Goal: Task Accomplishment & Management: Manage account settings

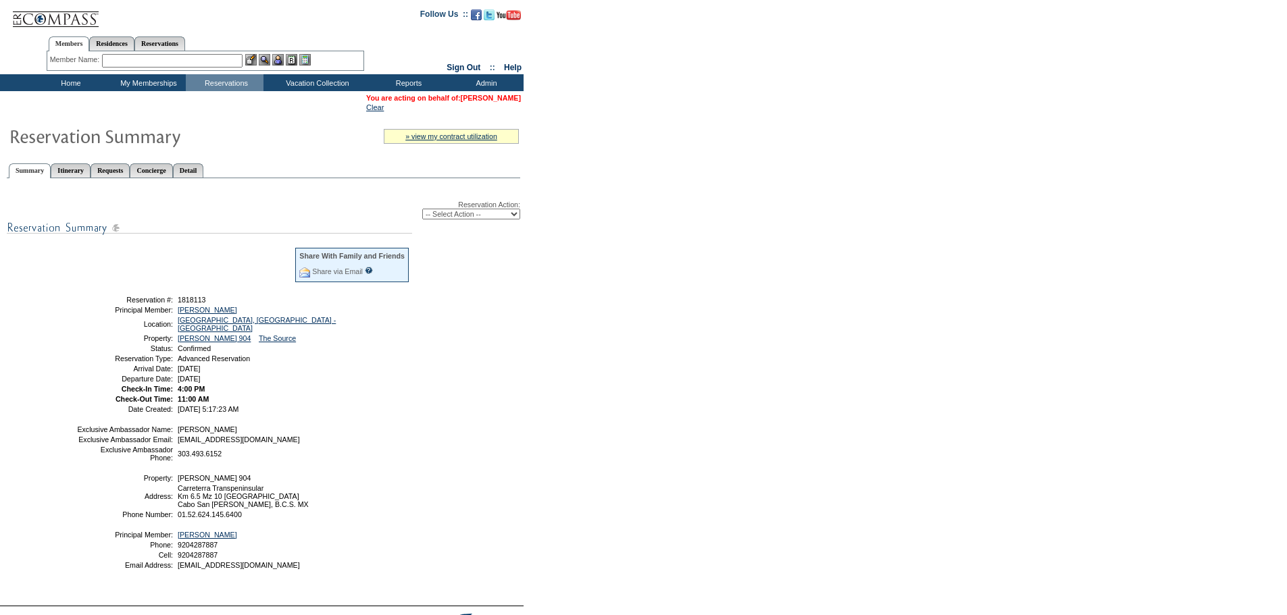
click at [483, 99] on link "Denise Bonneson" at bounding box center [491, 98] width 60 height 8
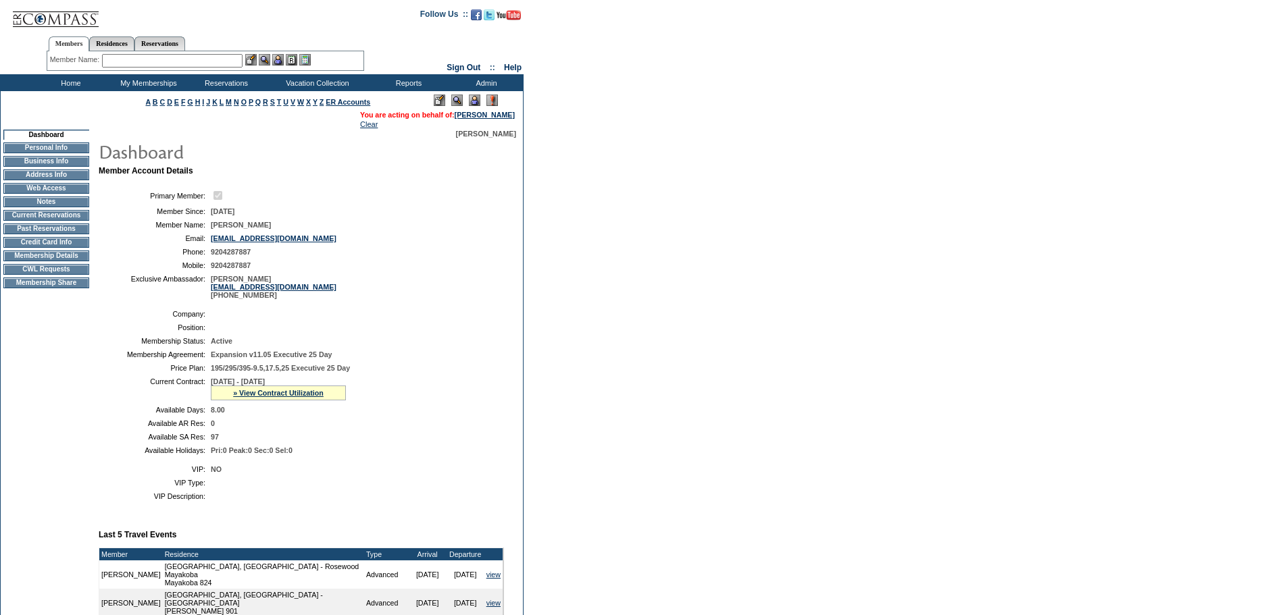
click at [263, 401] on div "» View Contract Utilization" at bounding box center [278, 393] width 135 height 15
click at [262, 397] on link "» View Contract Utilization" at bounding box center [278, 393] width 91 height 8
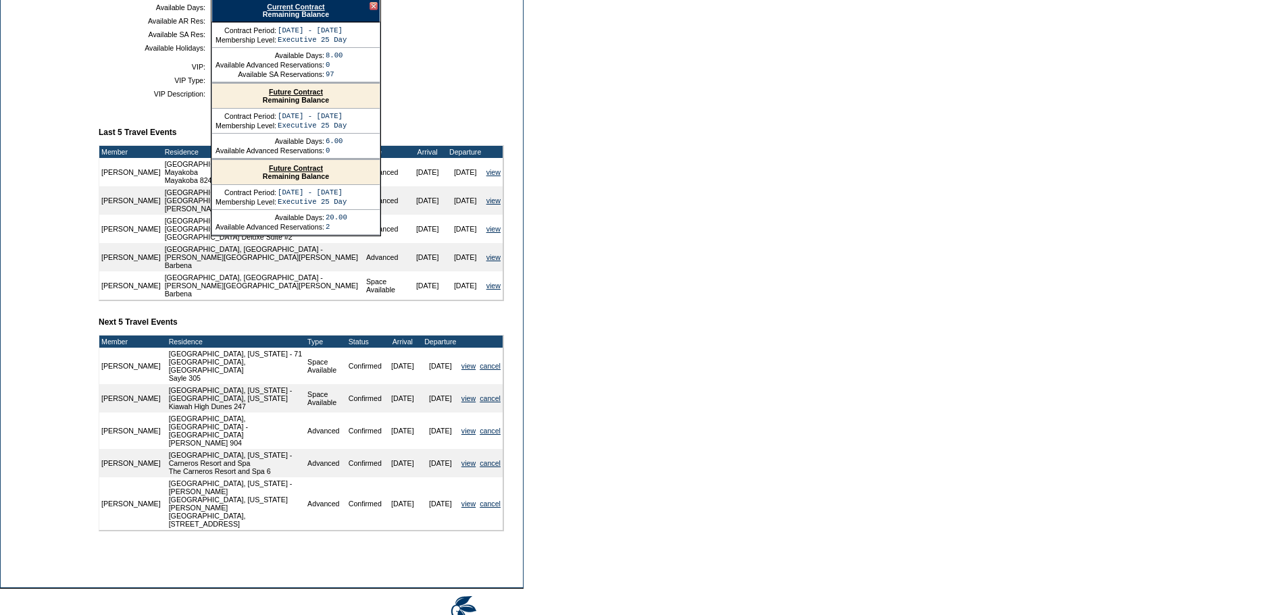
scroll to position [430, 0]
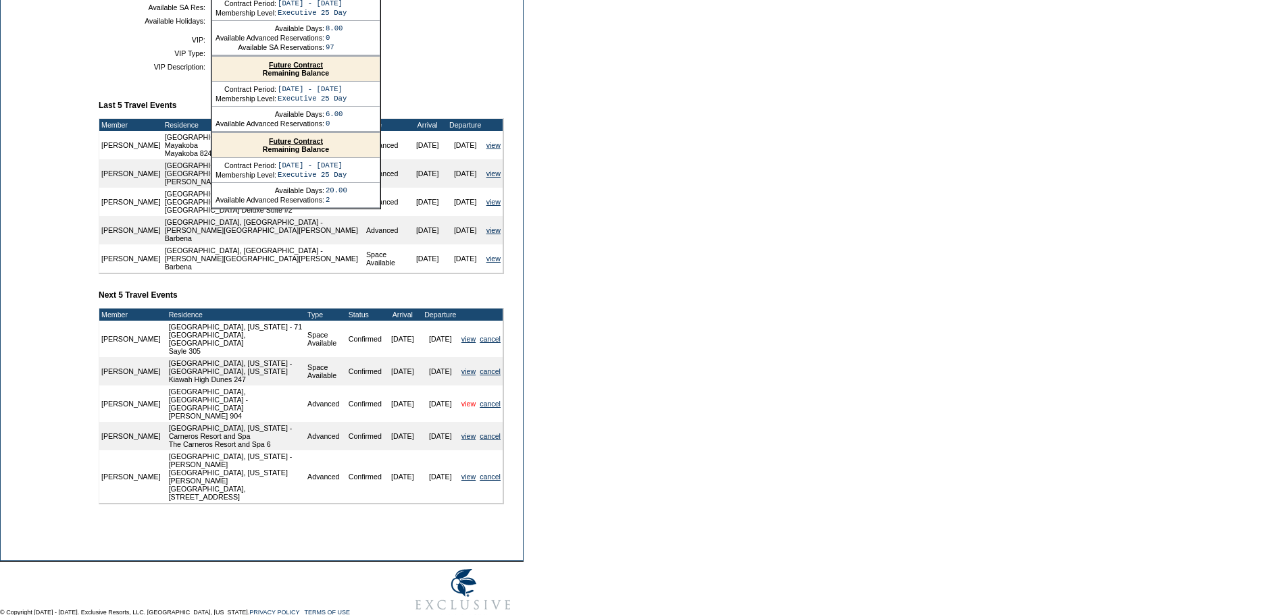
click at [461, 400] on link "view" at bounding box center [468, 404] width 14 height 8
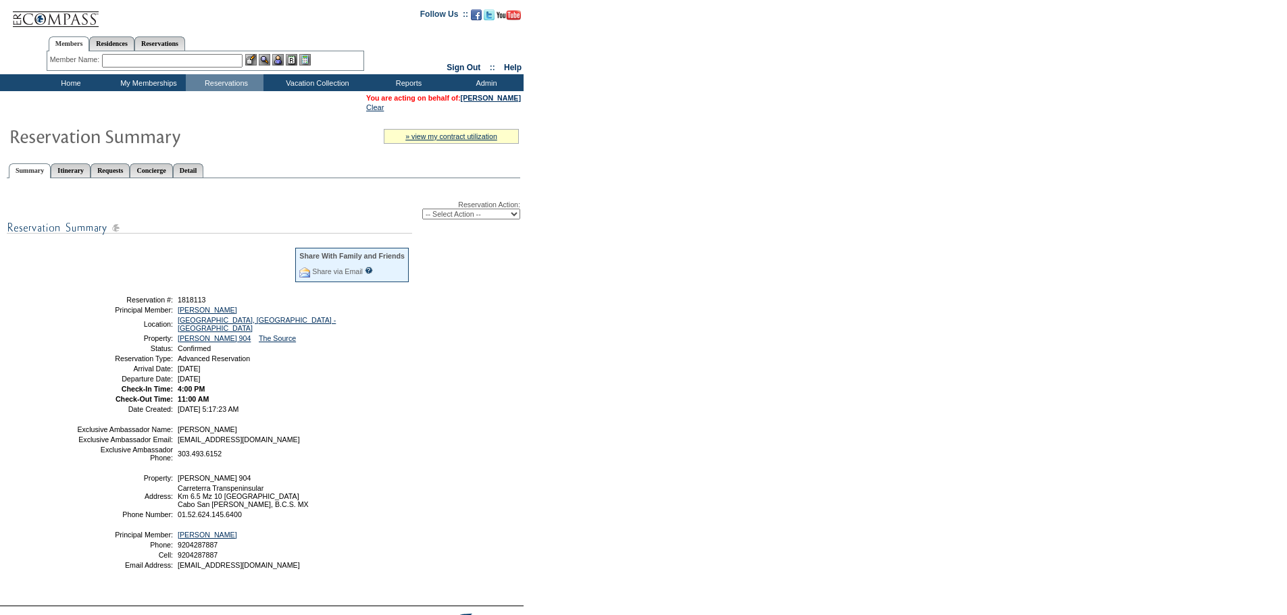
click at [482, 213] on select "-- Select Action -- Modify Reservation Dates Modify Reservation Cost Modify Occ…" at bounding box center [471, 214] width 98 height 11
select select "ChangeDates"
click at [422, 211] on select "-- Select Action -- Modify Reservation Dates Modify Reservation Cost Modify Occ…" at bounding box center [471, 214] width 98 height 11
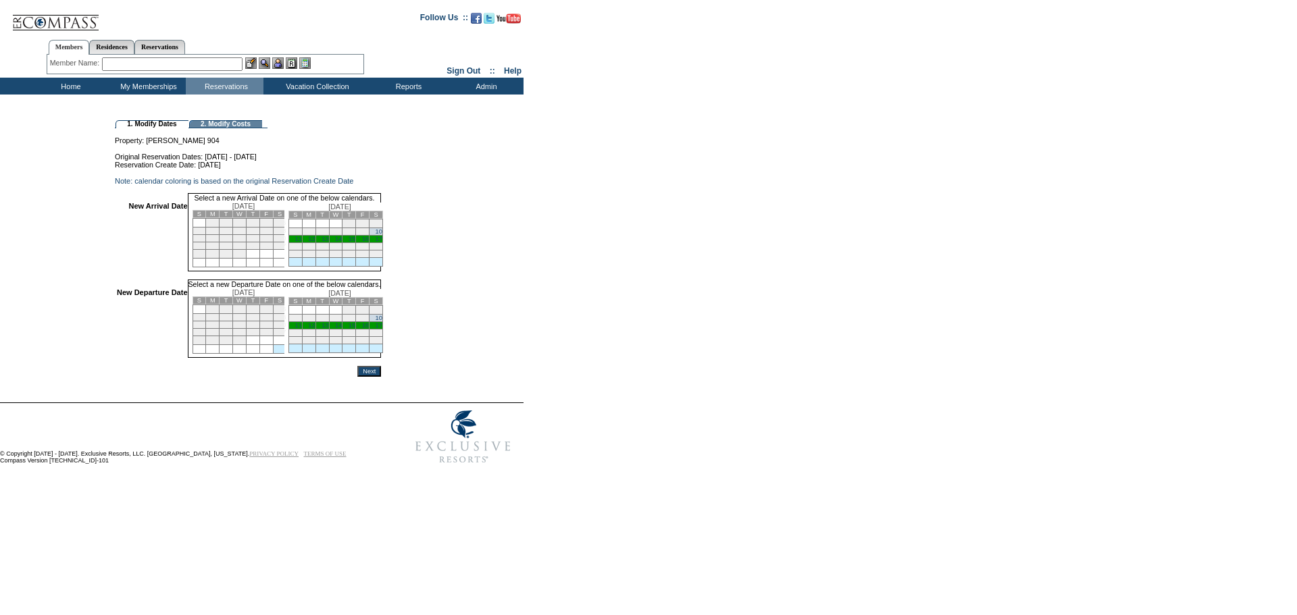
click at [301, 243] on link "11" at bounding box center [298, 239] width 7 height 7
click at [369, 329] on link "16" at bounding box center [365, 325] width 7 height 7
click at [381, 377] on input "Next" at bounding box center [369, 371] width 24 height 11
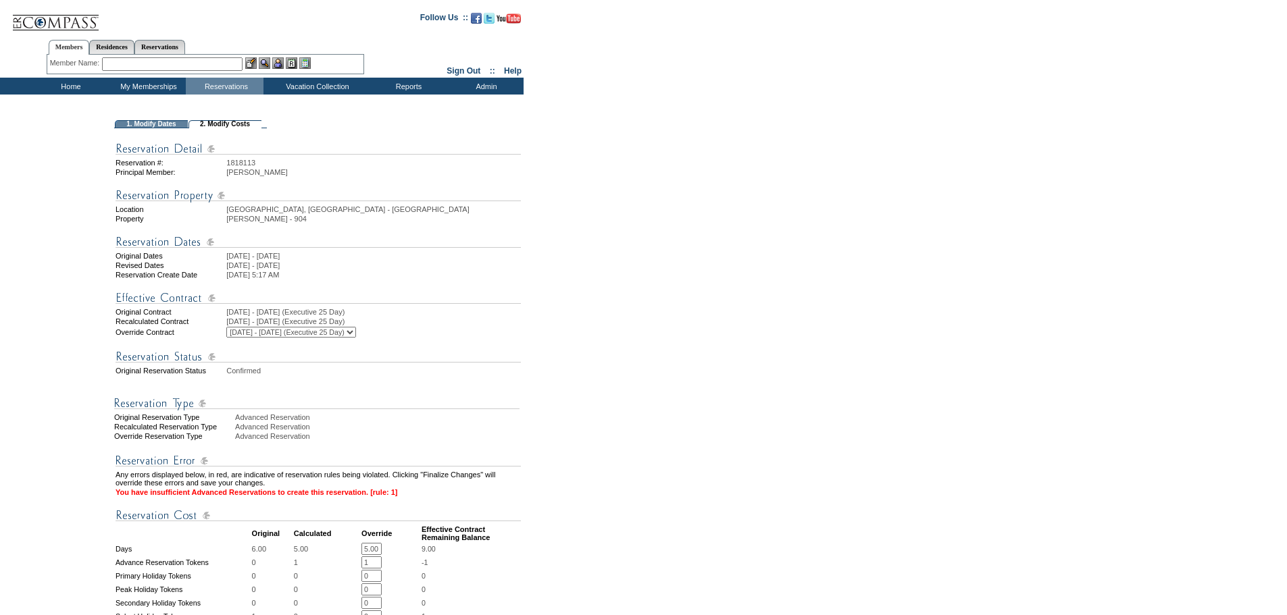
scroll to position [68, 0]
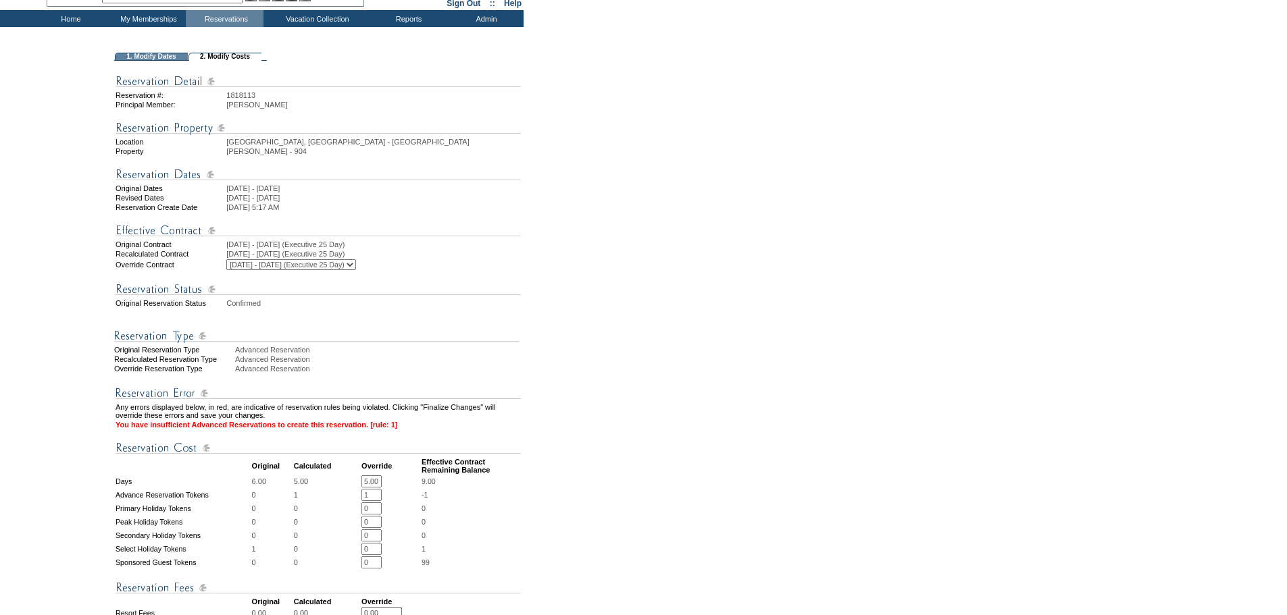
click at [620, 283] on form "Follow Us ::" at bounding box center [641, 452] width 1282 height 1032
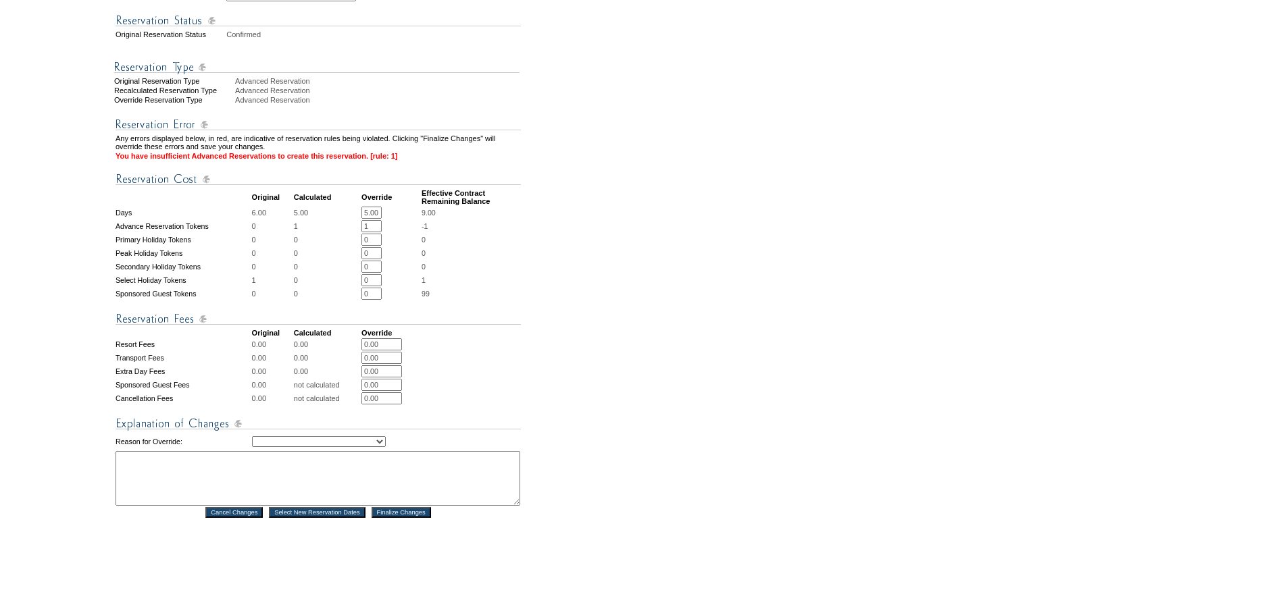
scroll to position [480, 0]
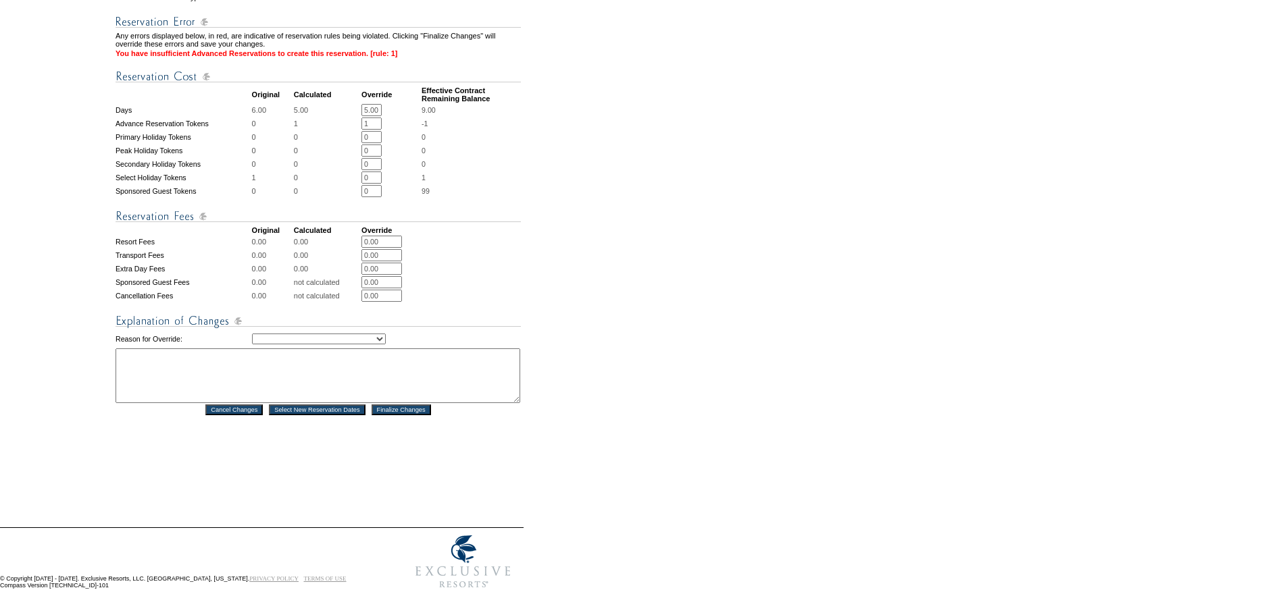
click at [386, 334] on select "Creating Continuous Stay Days Rebooked After Cancellation Editing Occupant Expe…" at bounding box center [319, 339] width 134 height 11
select select "1043"
click at [252, 334] on select "Creating Continuous Stay Days Rebooked After Cancellation Editing Occupant Expe…" at bounding box center [319, 339] width 134 height 11
click at [255, 372] on textarea at bounding box center [318, 376] width 405 height 55
type textarea "mas"
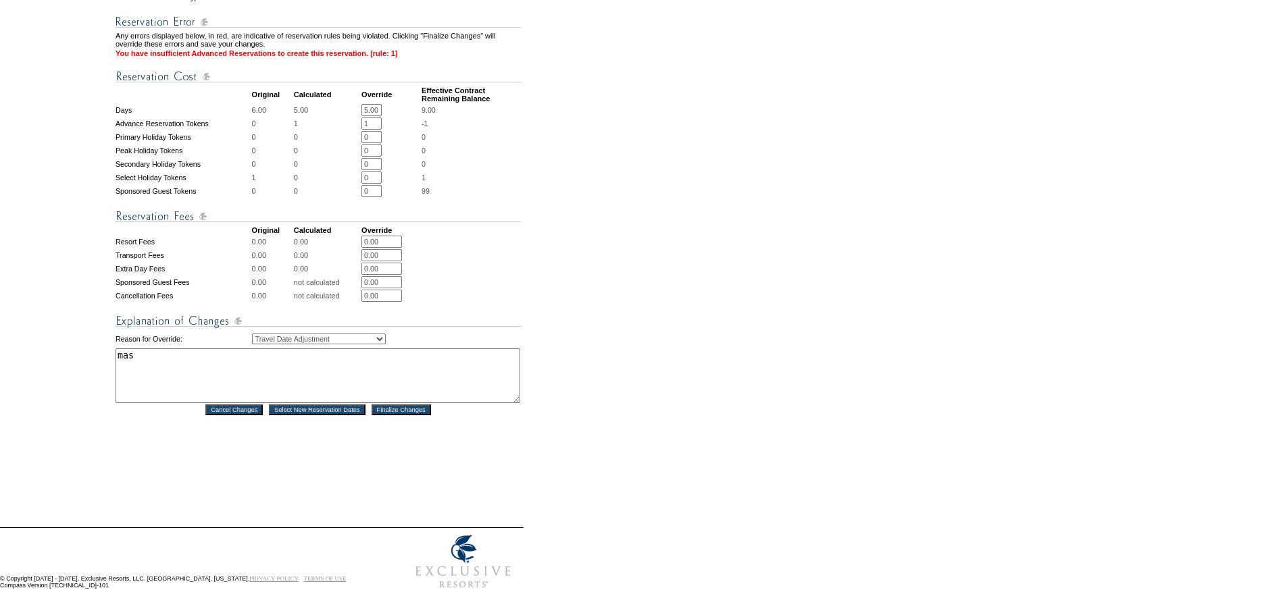
click at [243, 457] on div "Reservation #: 1818113 Principal Member: [PERSON_NAME] Location [GEOGRAPHIC_DAT…" at bounding box center [318, 95] width 408 height 813
click at [395, 405] on input "Finalize Changes" at bounding box center [401, 410] width 59 height 11
